Goal: Task Accomplishment & Management: Complete application form

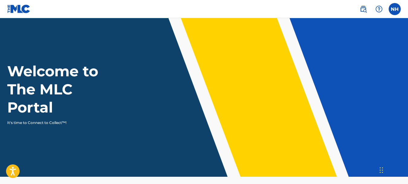
click at [395, 12] on label at bounding box center [395, 9] width 12 height 12
click at [395, 9] on input "NH [PERSON_NAME] [EMAIL_ADDRESS][DOMAIN_NAME] Profile Log out" at bounding box center [395, 9] width 0 height 0
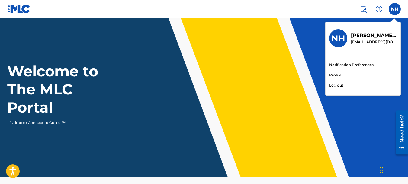
click at [337, 75] on link "Profile" at bounding box center [335, 75] width 12 height 5
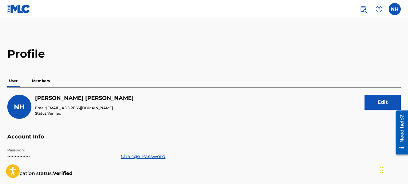
click at [364, 5] on img at bounding box center [363, 8] width 7 height 7
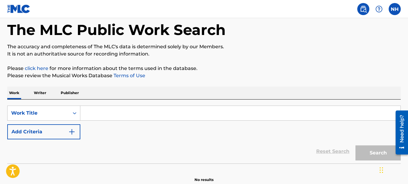
scroll to position [59, 0]
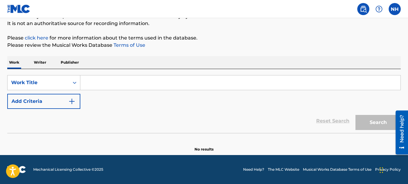
click at [124, 82] on input "Search Form" at bounding box center [240, 83] width 320 height 15
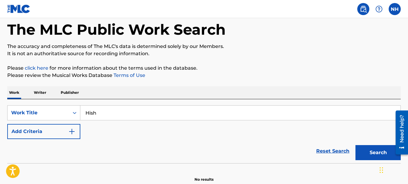
type input "Hish"
click at [356, 145] on button "Search" at bounding box center [378, 152] width 45 height 15
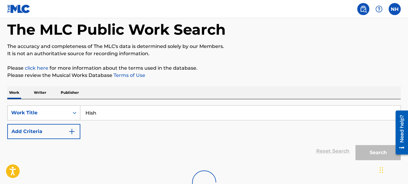
click at [42, 116] on div "Work Title" at bounding box center [38, 112] width 54 height 7
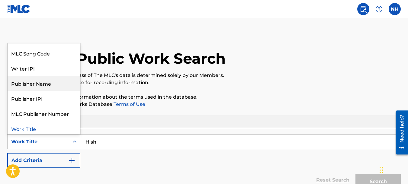
scroll to position [0, 0]
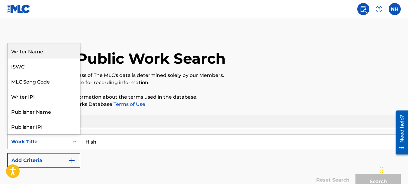
drag, startPoint x: 42, startPoint y: 50, endPoint x: 67, endPoint y: 20, distance: 39.0
click at [67, 20] on main "The MLC Public Work Search The accuracy and completeness of The MLC's data is d…" at bounding box center [204, 126] width 408 height 216
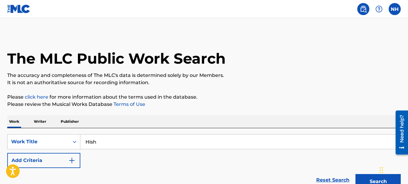
click at [47, 122] on p "Writer" at bounding box center [40, 121] width 16 height 13
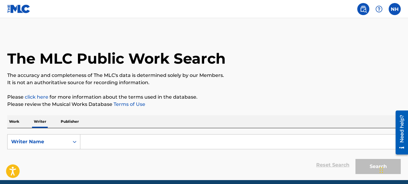
click at [18, 121] on p "Work" at bounding box center [14, 121] width 14 height 13
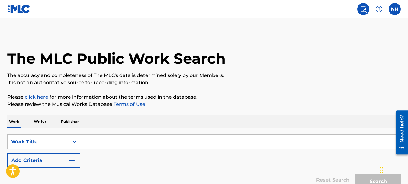
click at [363, 10] on img at bounding box center [363, 8] width 7 height 7
click at [391, 12] on label at bounding box center [395, 9] width 12 height 12
click at [395, 9] on input "NH [PERSON_NAME] [EMAIL_ADDRESS][DOMAIN_NAME] Notification Preferences Profile …" at bounding box center [395, 9] width 0 height 0
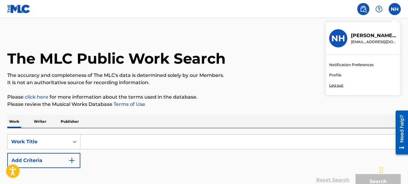
click at [331, 76] on link "Profile" at bounding box center [335, 75] width 12 height 5
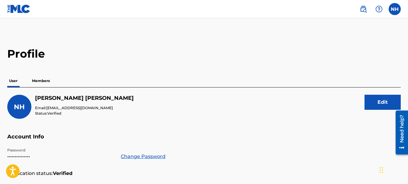
click at [32, 57] on h2 "Profile" at bounding box center [204, 54] width 394 height 14
click at [18, 9] on img at bounding box center [18, 9] width 23 height 9
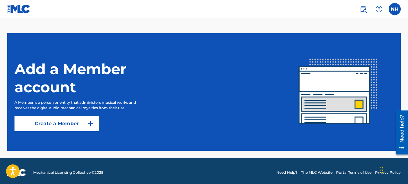
scroll to position [162, 0]
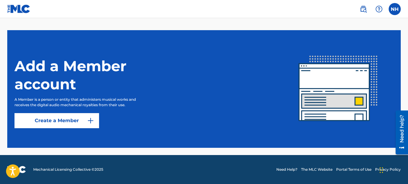
click at [79, 119] on link "Create a Member" at bounding box center [57, 120] width 85 height 15
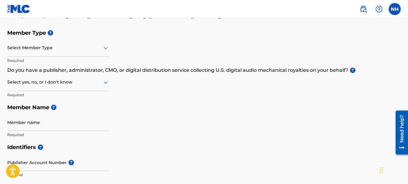
scroll to position [60, 0]
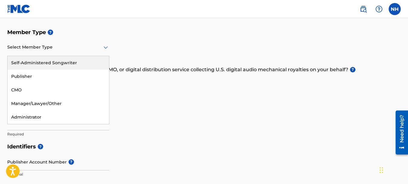
click at [53, 50] on div at bounding box center [58, 48] width 102 height 8
click at [53, 60] on div "Self-Administered Songwriter" at bounding box center [59, 63] width 102 height 14
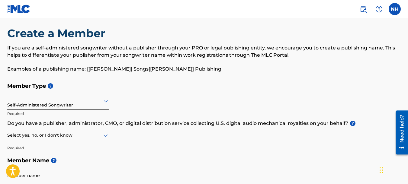
scroll to position [0, 0]
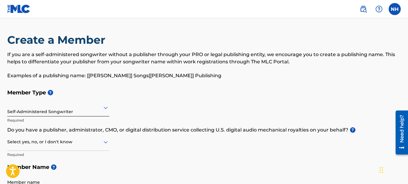
click at [395, 7] on label at bounding box center [395, 9] width 12 height 12
click at [395, 9] on input "NH [PERSON_NAME] [EMAIL_ADDRESS][DOMAIN_NAME] Notification Preferences Profile …" at bounding box center [395, 9] width 0 height 0
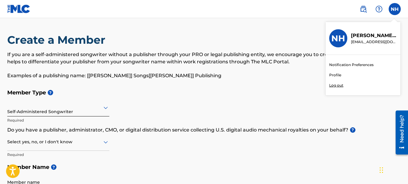
click at [335, 74] on link "Profile" at bounding box center [335, 75] width 12 height 5
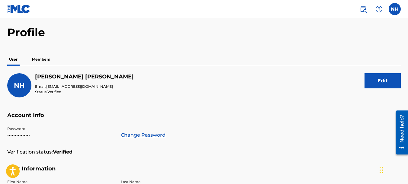
scroll to position [11, 0]
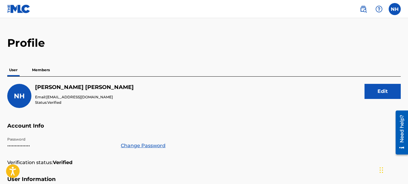
click at [45, 67] on p "Members" at bounding box center [40, 70] width 21 height 13
